Goal: Find specific page/section: Find specific page/section

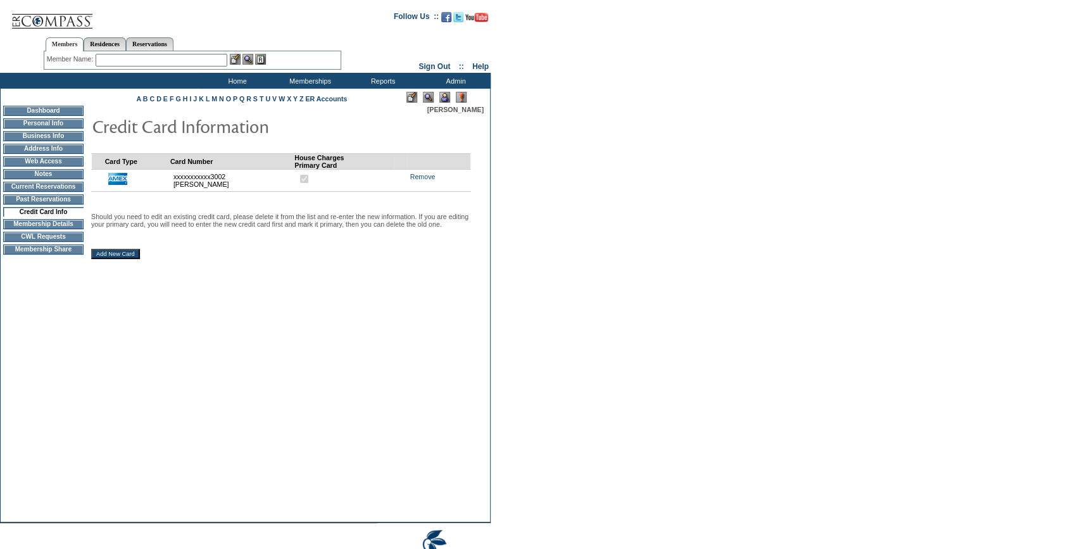
click at [206, 58] on input "text" at bounding box center [162, 60] width 132 height 13
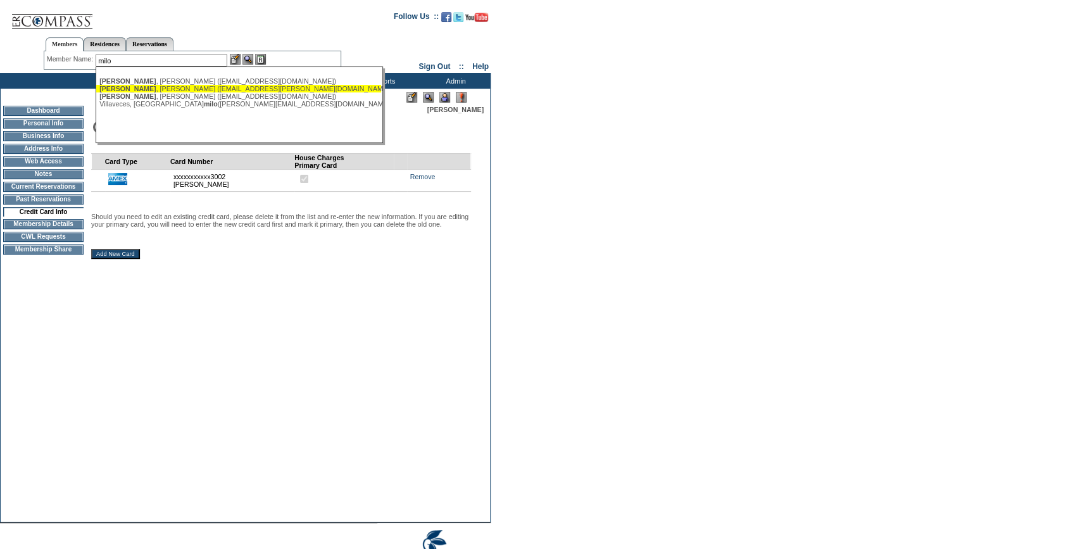
click at [168, 90] on div "Milo , Robert (robmilo@cox.net)" at bounding box center [238, 89] width 279 height 8
type input "Milo, Robert (robmilo@cox.net)"
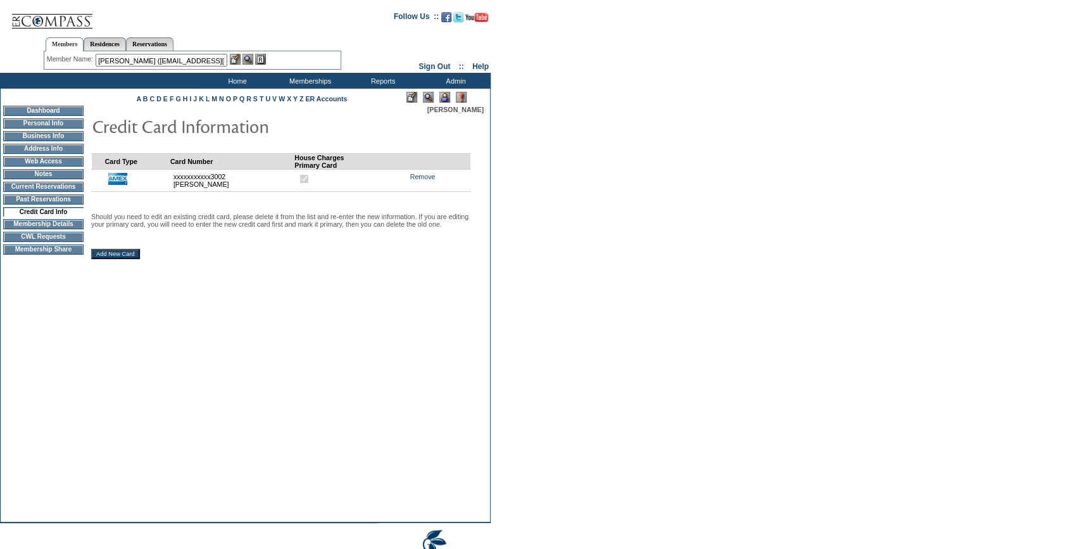
click at [235, 55] on img at bounding box center [235, 59] width 11 height 11
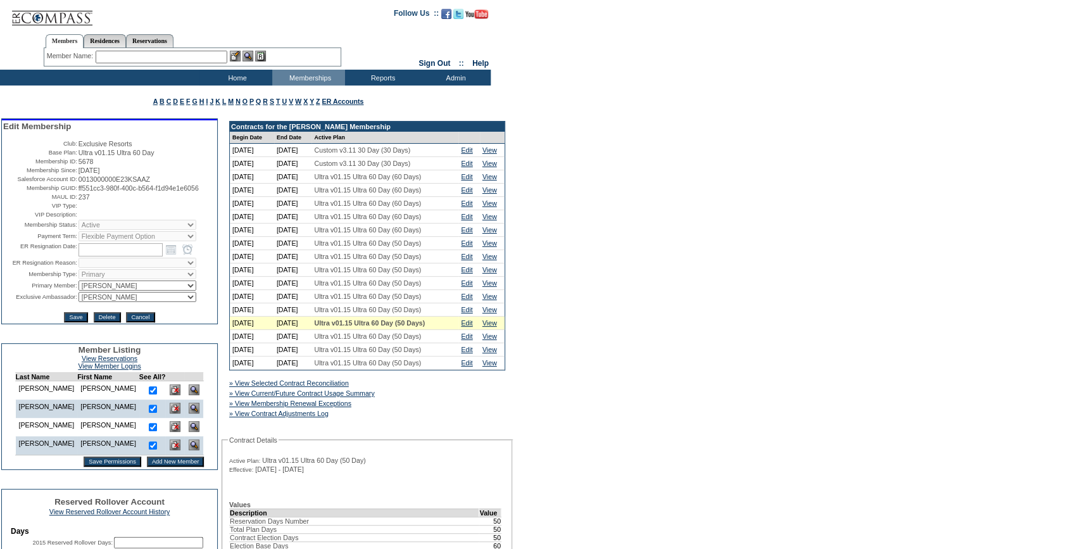
click at [153, 56] on input "text" at bounding box center [162, 57] width 132 height 13
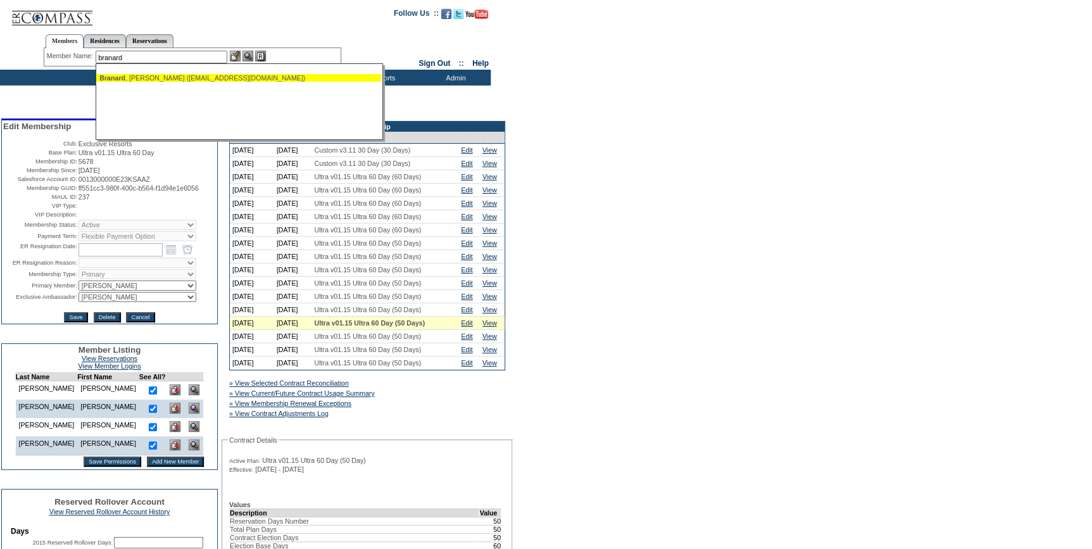
click at [143, 77] on div "[PERSON_NAME] ([EMAIL_ADDRESS][DOMAIN_NAME])" at bounding box center [238, 78] width 279 height 8
type input "[PERSON_NAME] ([EMAIL_ADDRESS][DOMAIN_NAME])"
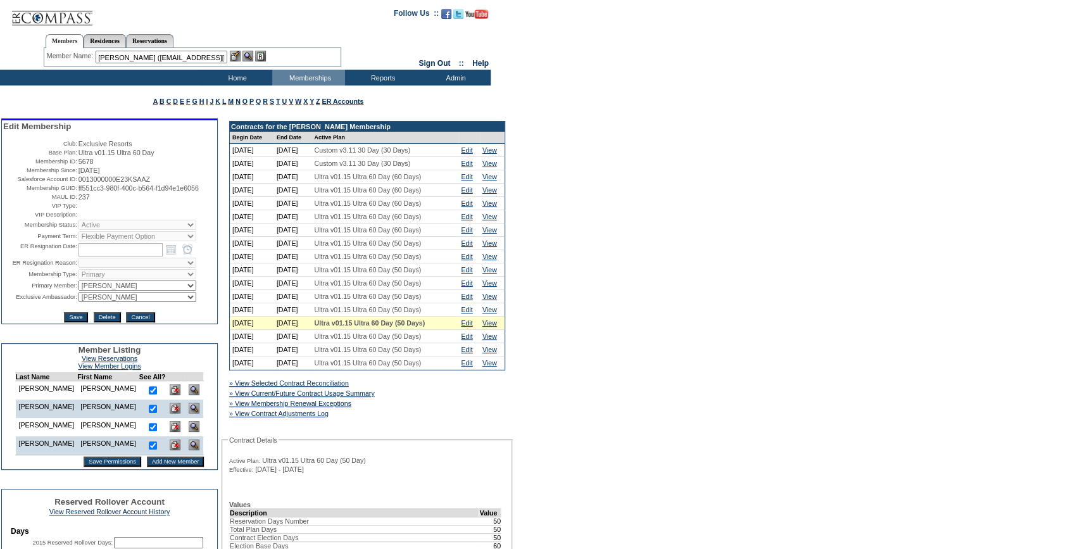
drag, startPoint x: 235, startPoint y: 55, endPoint x: 287, endPoint y: 63, distance: 51.9
click at [236, 55] on img at bounding box center [235, 56] width 11 height 11
